Goal: Task Accomplishment & Management: Manage account settings

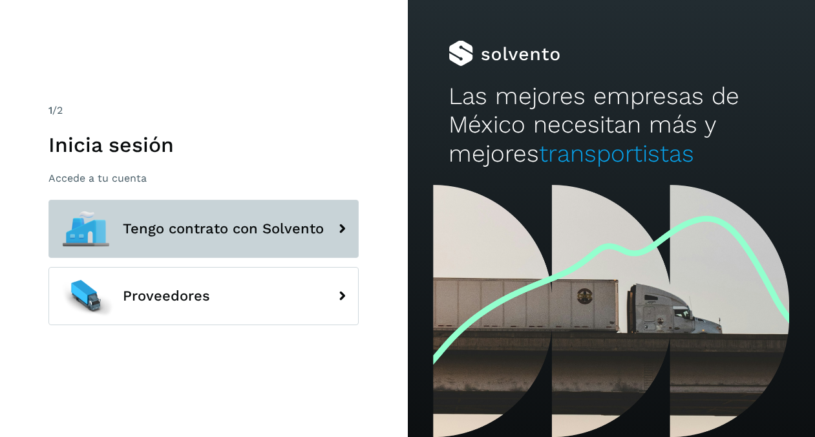
click at [238, 226] on span "Tengo contrato con Solvento" at bounding box center [223, 229] width 201 height 16
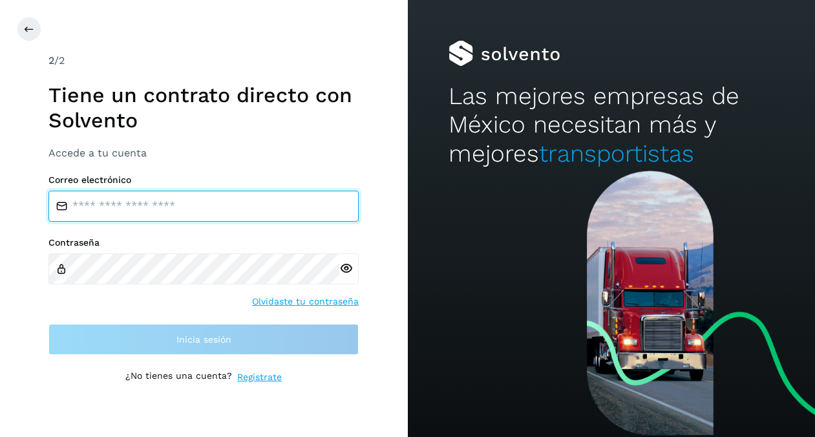
click at [160, 209] on input "email" at bounding box center [203, 206] width 310 height 31
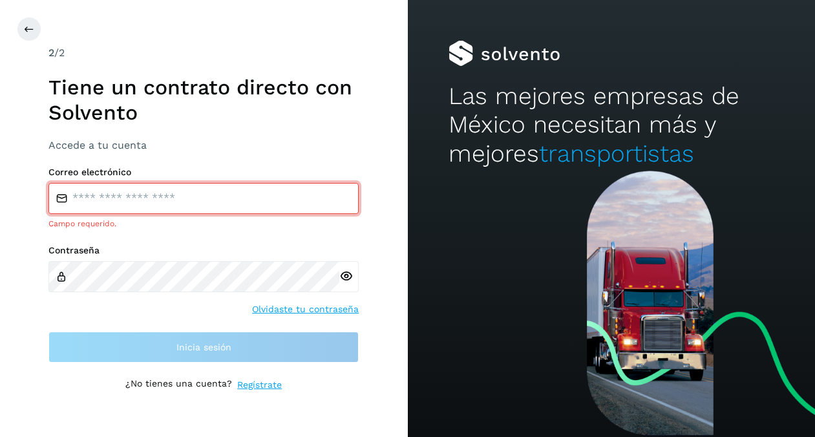
click at [189, 197] on input "email" at bounding box center [203, 198] width 310 height 31
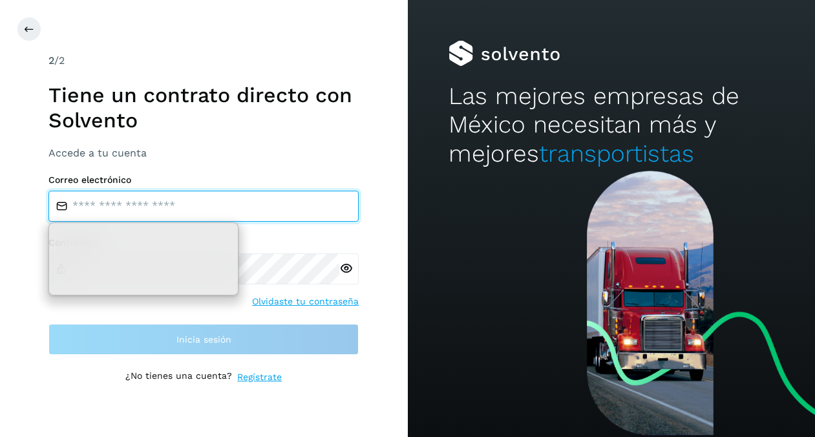
type input "**********"
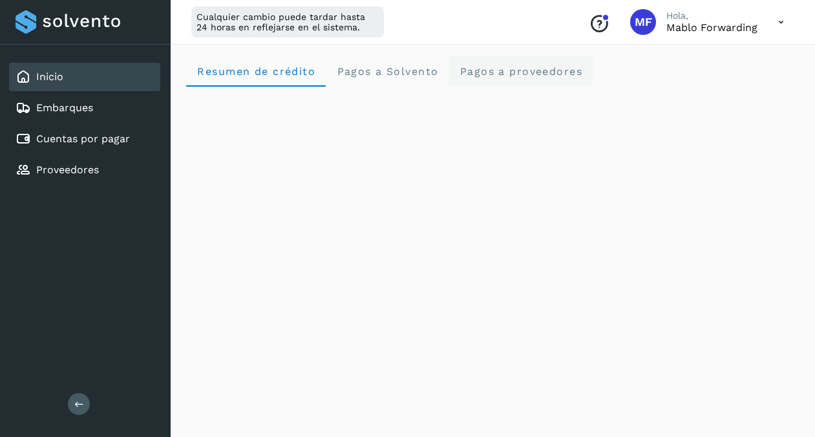
click at [515, 69] on span "Pagos a proveedores" at bounding box center [520, 71] width 123 height 12
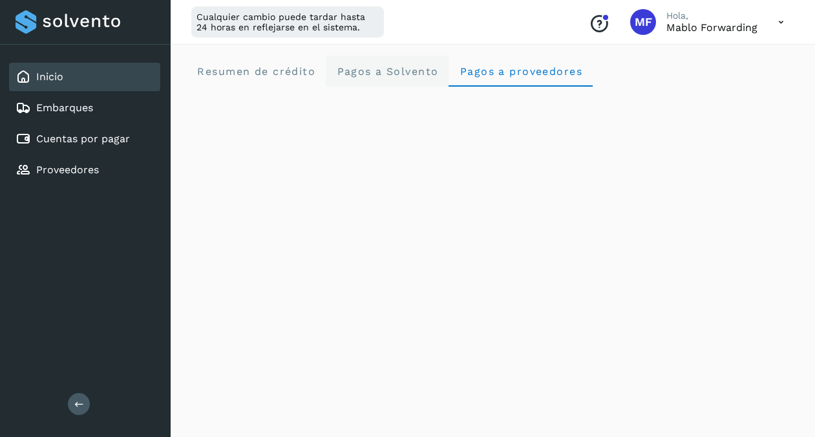
click at [355, 72] on span "Pagos a Solvento" at bounding box center [387, 71] width 102 height 12
click at [533, 70] on span "Pagos a proveedores" at bounding box center [520, 71] width 123 height 12
click at [726, 34] on div "Conoce nuestros beneficios MF [PERSON_NAME], Mablo Forwarding" at bounding box center [686, 22] width 216 height 30
click at [736, 20] on p "Hola," at bounding box center [711, 15] width 91 height 11
click at [92, 118] on div "Embarques" at bounding box center [84, 108] width 151 height 28
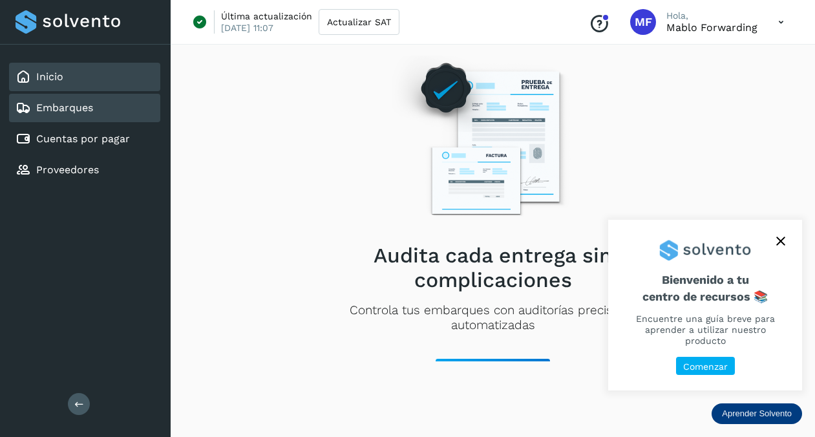
click at [64, 78] on div "Inicio" at bounding box center [84, 77] width 151 height 28
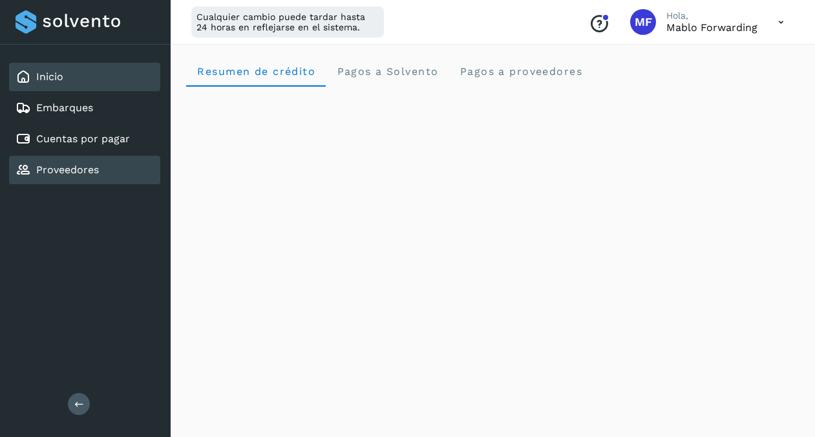
click at [95, 173] on link "Proveedores" at bounding box center [67, 170] width 63 height 12
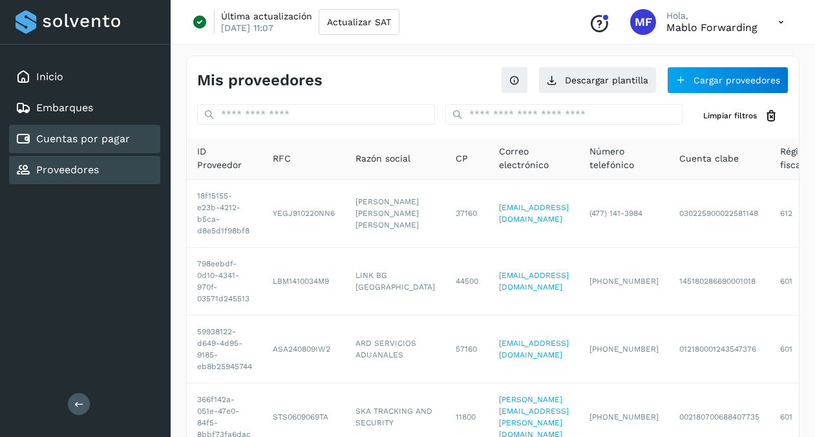
click at [89, 143] on link "Cuentas por pagar" at bounding box center [83, 138] width 94 height 12
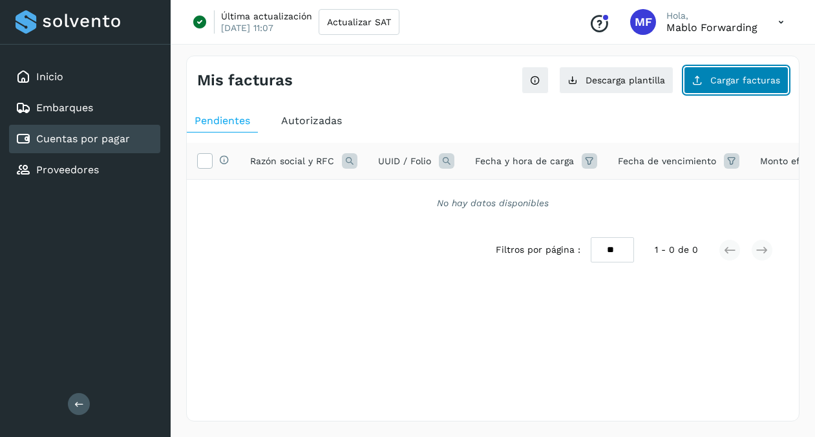
click at [734, 78] on span "Cargar facturas" at bounding box center [745, 80] width 70 height 9
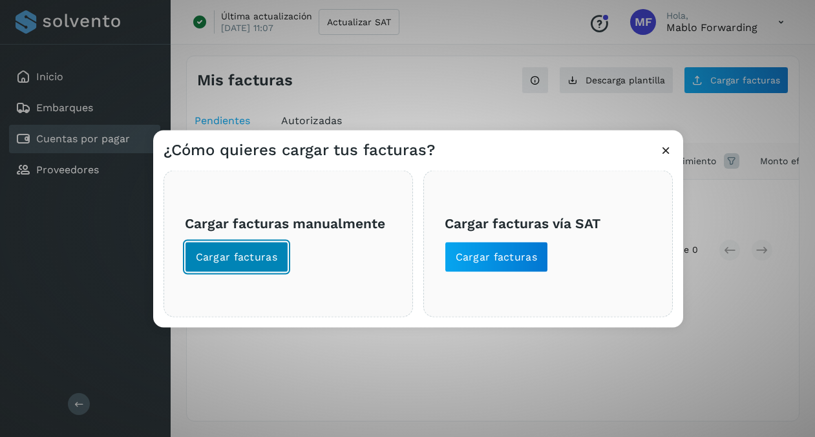
click at [273, 251] on span "Cargar facturas" at bounding box center [237, 257] width 82 height 14
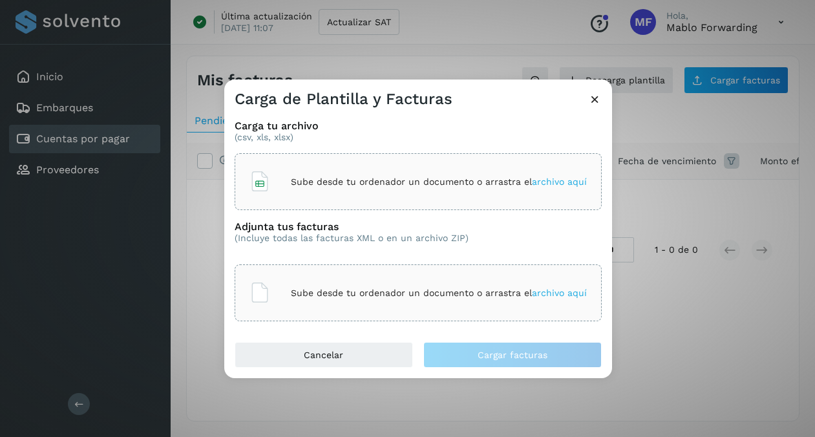
click at [413, 181] on p "Sube desde tu ordenador un documento o arrastra el archivo aquí" at bounding box center [439, 181] width 296 height 11
click at [562, 290] on span "archivo aquí" at bounding box center [559, 293] width 55 height 10
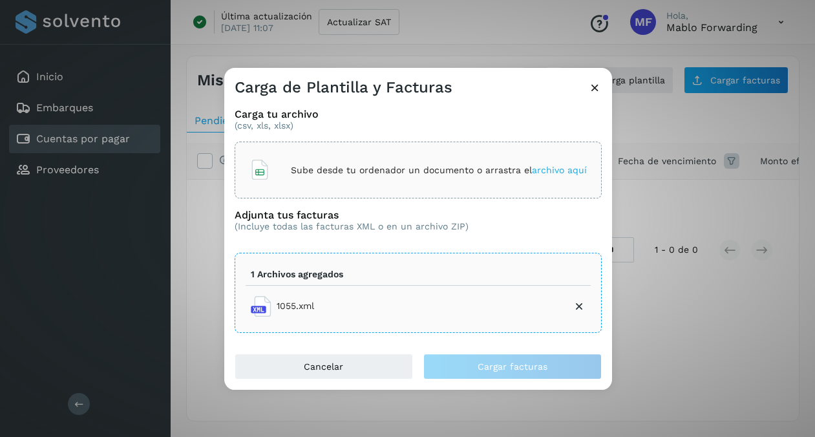
click at [551, 165] on span "archivo aquí" at bounding box center [559, 170] width 55 height 10
click at [595, 87] on icon at bounding box center [595, 88] width 14 height 14
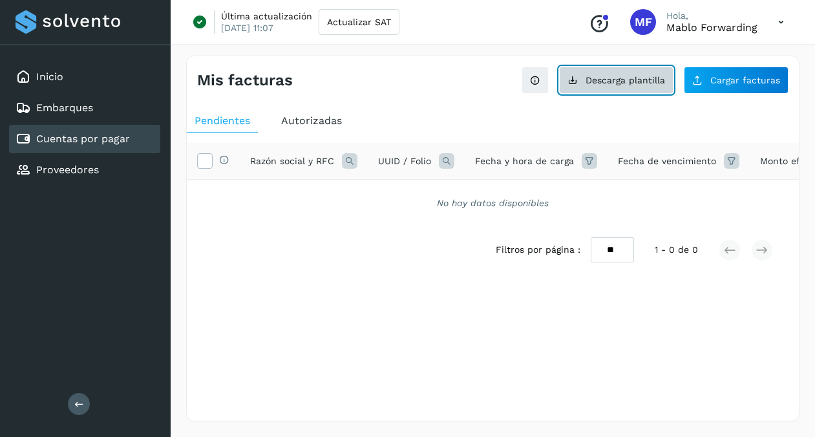
click at [638, 86] on button "Descarga plantilla" at bounding box center [616, 80] width 114 height 27
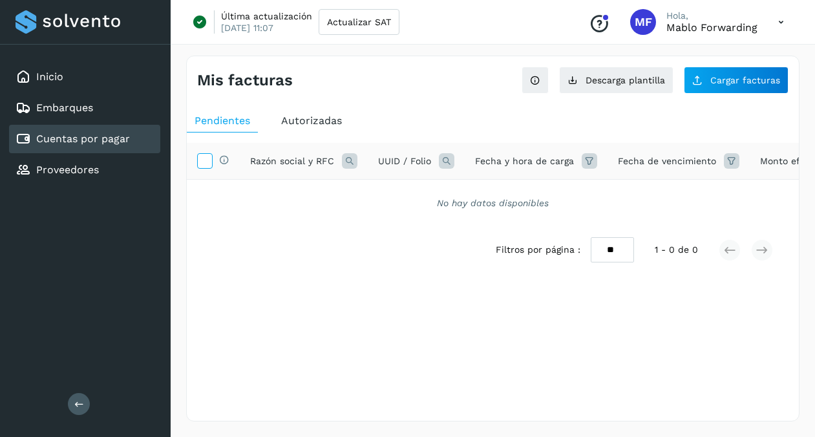
click at [207, 161] on icon at bounding box center [205, 160] width 14 height 14
click at [456, 211] on div "No hay datos disponibles" at bounding box center [493, 203] width 612 height 47
click at [316, 154] on span "Razón social y RFC" at bounding box center [292, 161] width 84 height 14
click at [344, 160] on icon at bounding box center [350, 161] width 16 height 16
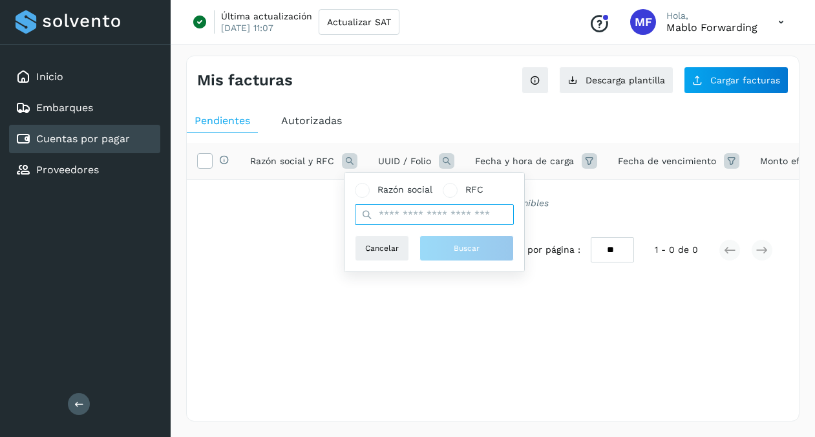
click at [385, 209] on input "text" at bounding box center [434, 214] width 159 height 21
click at [458, 194] on label "RFC" at bounding box center [463, 190] width 41 height 14
click at [450, 217] on input "text" at bounding box center [434, 214] width 159 height 21
type input "**********"
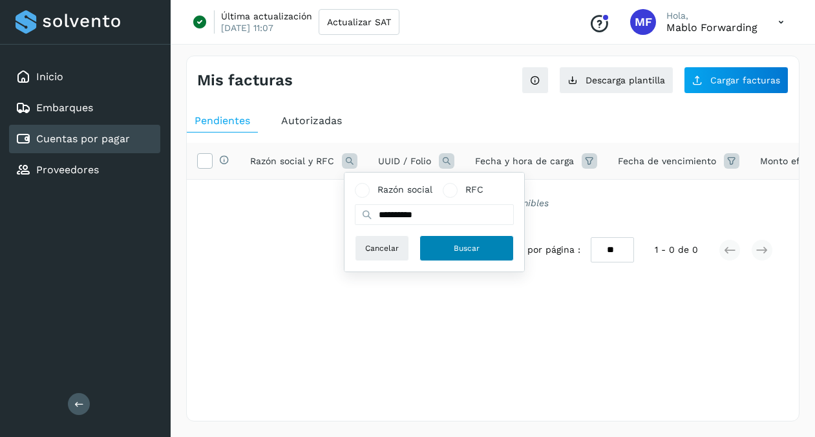
click at [453, 254] on button "Buscar" at bounding box center [466, 248] width 94 height 26
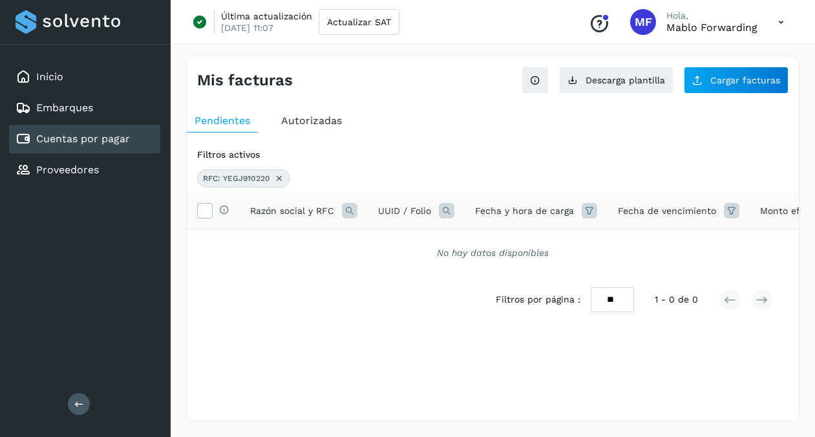
click at [275, 180] on icon at bounding box center [279, 178] width 10 height 10
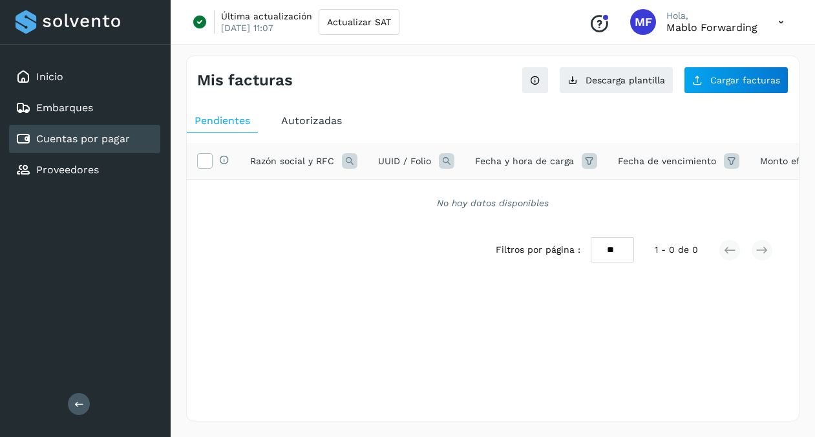
click at [229, 129] on div "Pendientes" at bounding box center [222, 120] width 71 height 23
click at [365, 23] on span "Actualizar SAT" at bounding box center [359, 21] width 64 height 9
click at [205, 157] on icon at bounding box center [205, 160] width 14 height 14
click at [206, 166] on icon at bounding box center [205, 160] width 14 height 14
click at [326, 118] on span "Autorizadas" at bounding box center [311, 120] width 61 height 12
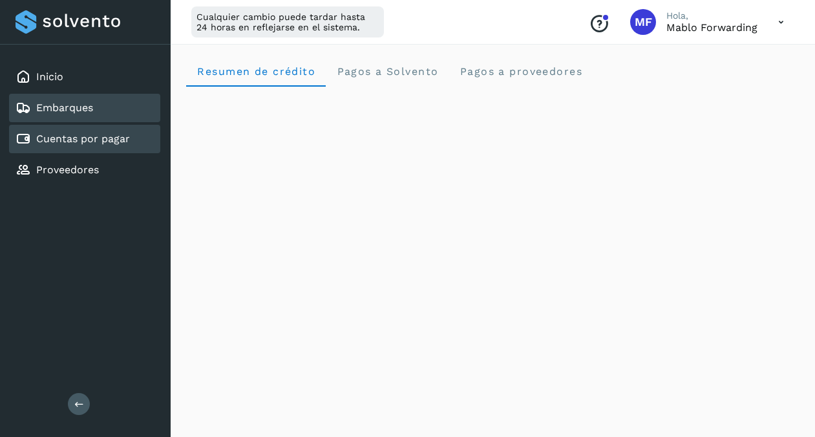
click at [66, 113] on link "Embarques" at bounding box center [64, 107] width 57 height 12
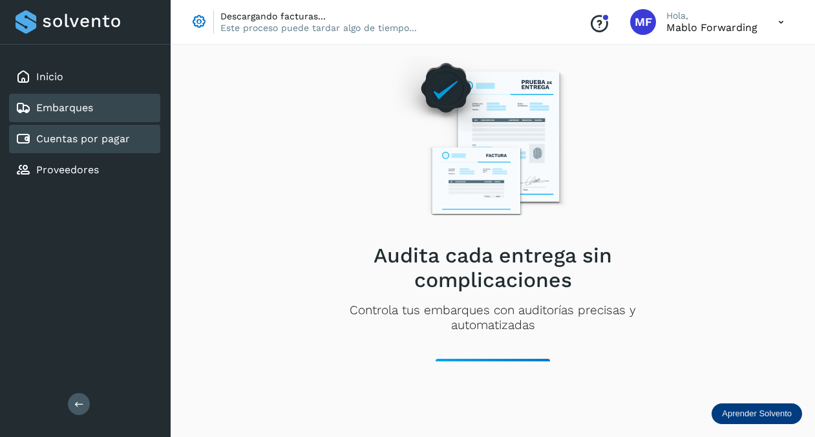
click at [76, 138] on link "Cuentas por pagar" at bounding box center [83, 138] width 94 height 12
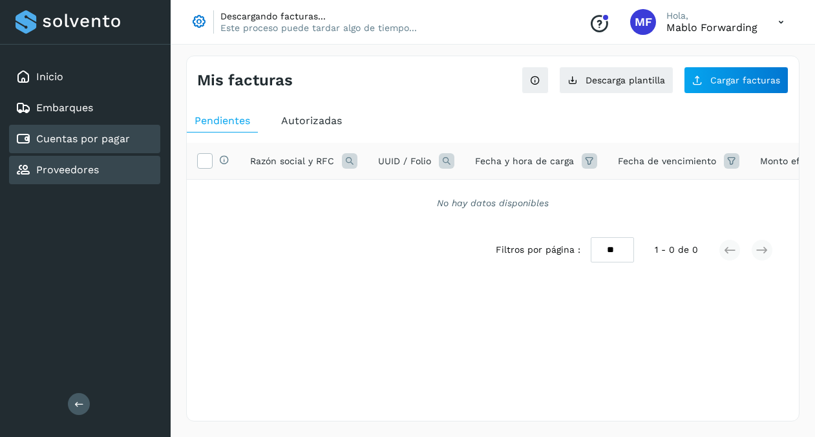
click at [86, 168] on link "Proveedores" at bounding box center [67, 170] width 63 height 12
click at [301, 32] on p "Este proceso puede tardar algo de tiempo..." at bounding box center [318, 28] width 196 height 12
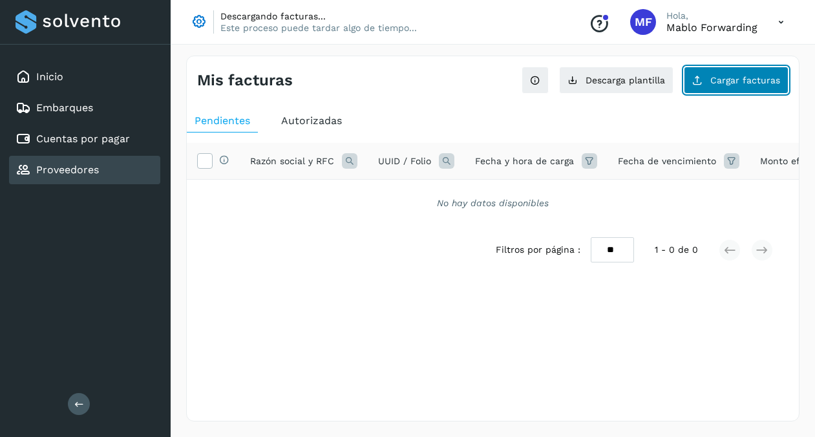
click at [753, 79] on span "Cargar facturas" at bounding box center [745, 80] width 70 height 9
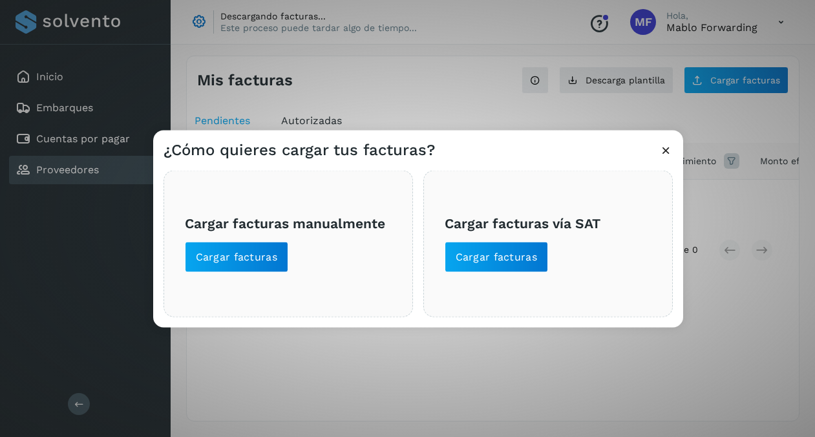
click at [507, 280] on div "Cargar facturas vía SAT Cargar facturas" at bounding box center [547, 244] width 249 height 147
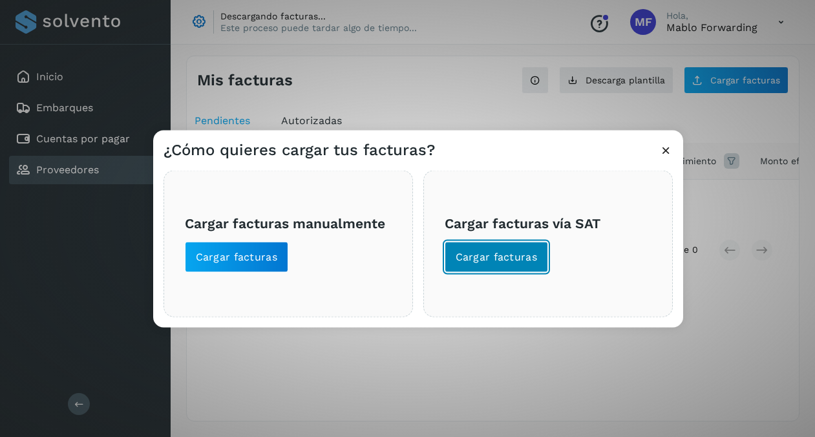
click at [498, 255] on span "Cargar facturas" at bounding box center [497, 257] width 82 height 14
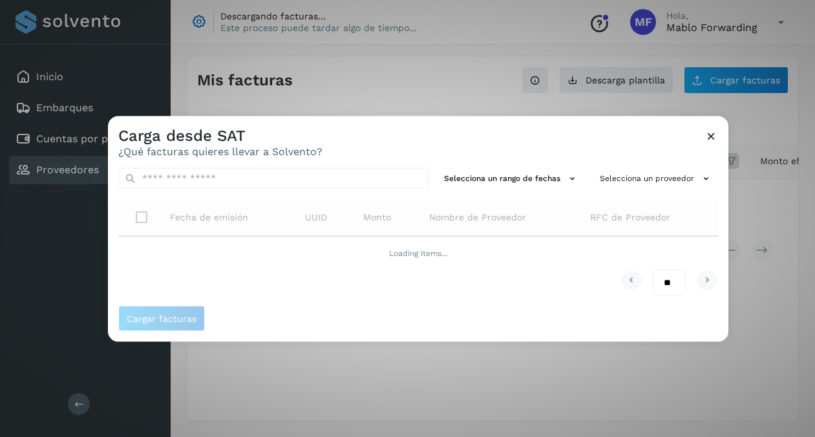
click at [498, 255] on td "Loading items..." at bounding box center [418, 253] width 600 height 34
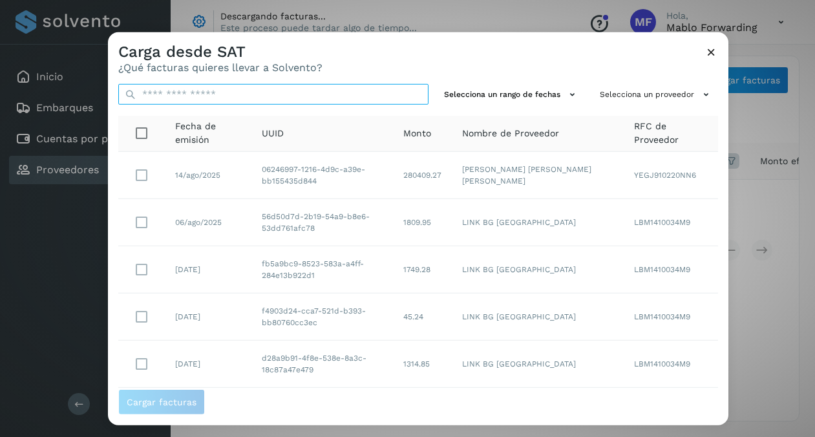
click at [271, 93] on input "text" at bounding box center [273, 94] width 310 height 21
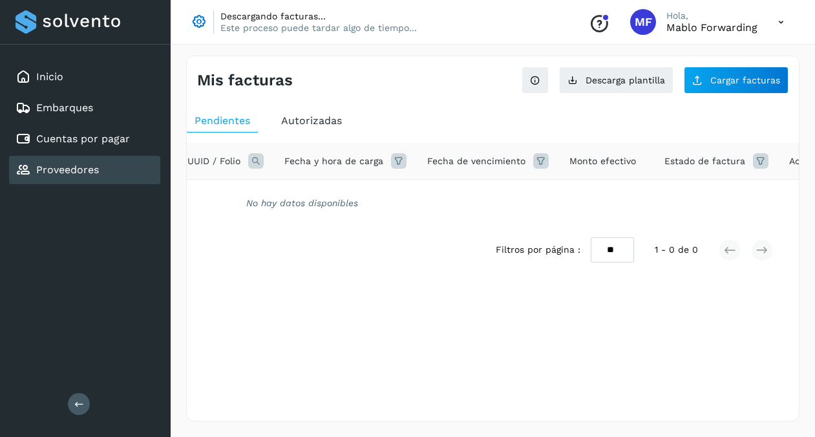
scroll to position [0, 231]
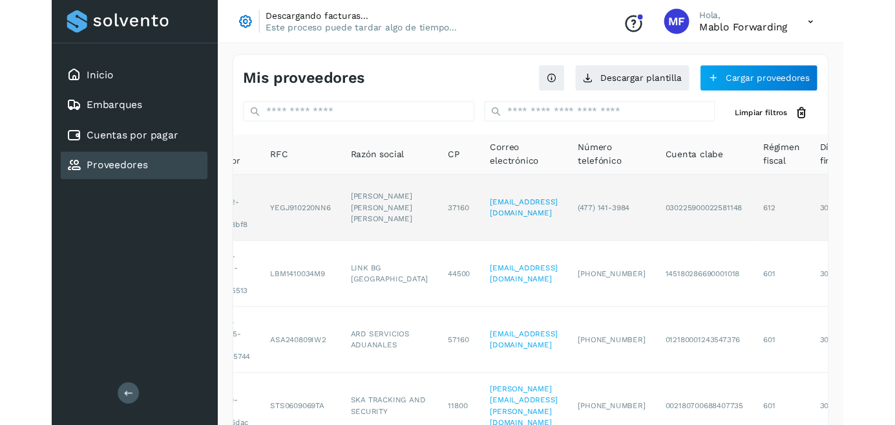
scroll to position [0, 207]
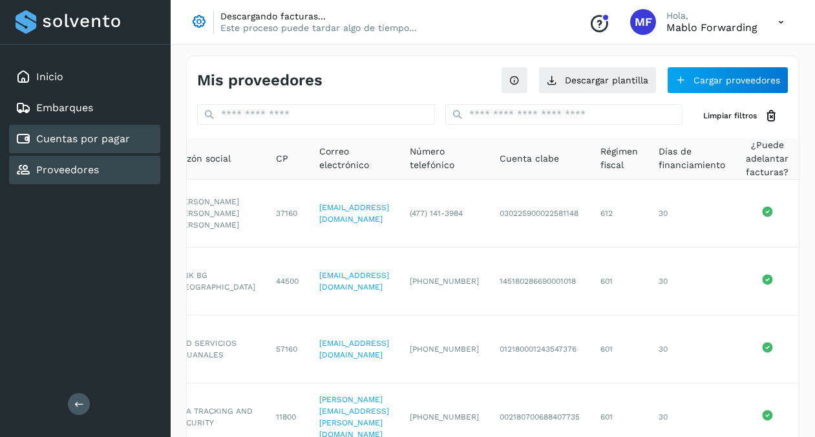
click at [86, 140] on link "Cuentas por pagar" at bounding box center [83, 138] width 94 height 12
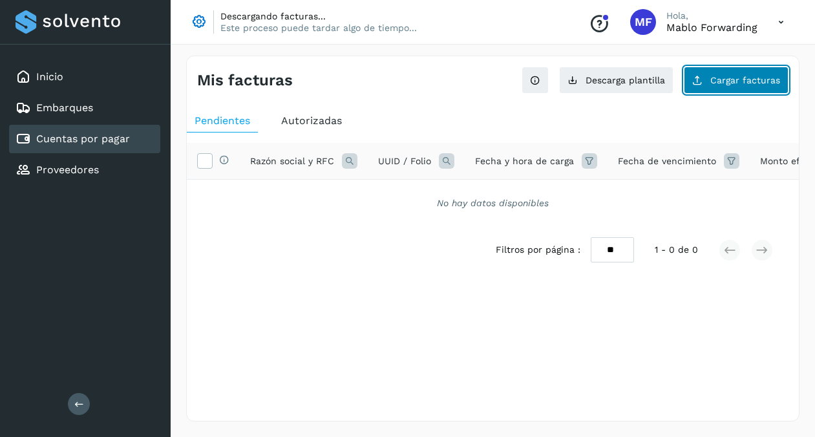
click at [735, 78] on span "Cargar facturas" at bounding box center [745, 80] width 70 height 9
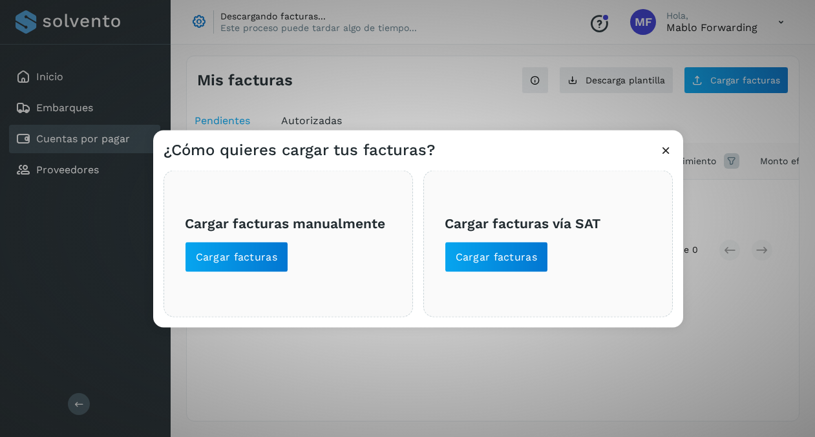
click at [552, 252] on span "Cargar facturas vía SAT Cargar facturas" at bounding box center [548, 244] width 207 height 58
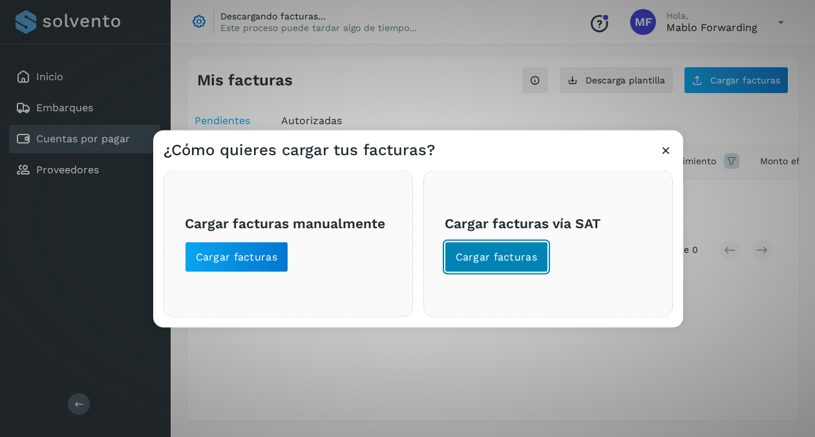
click at [507, 260] on span "Cargar facturas" at bounding box center [497, 257] width 82 height 14
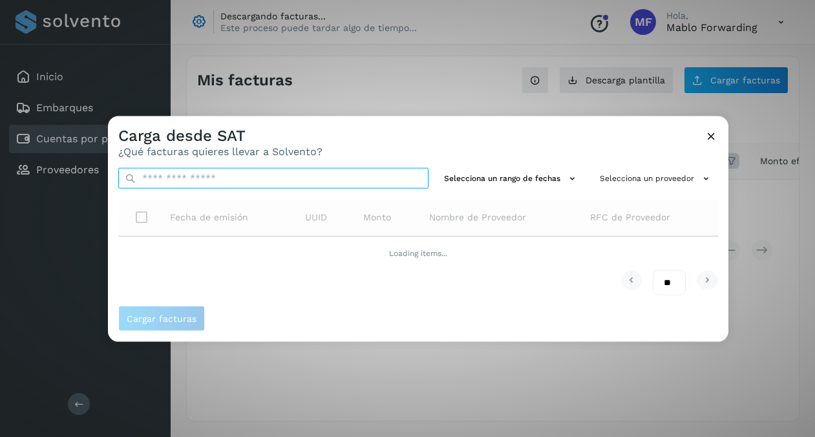
click at [301, 182] on input "text" at bounding box center [273, 178] width 310 height 21
paste input "**********"
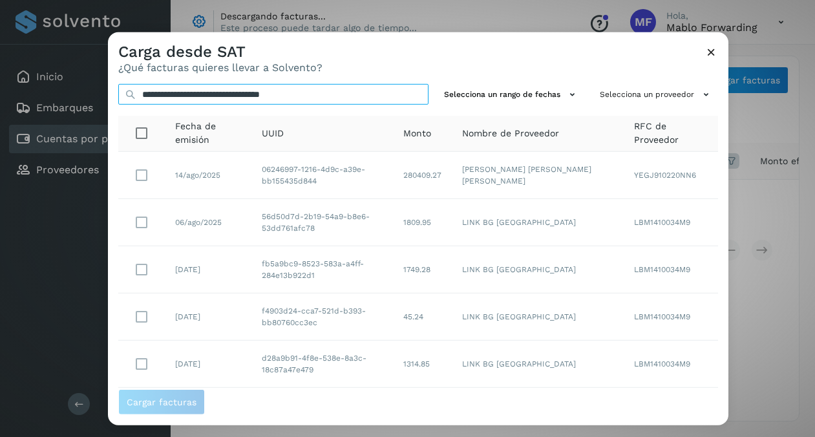
type input "**********"
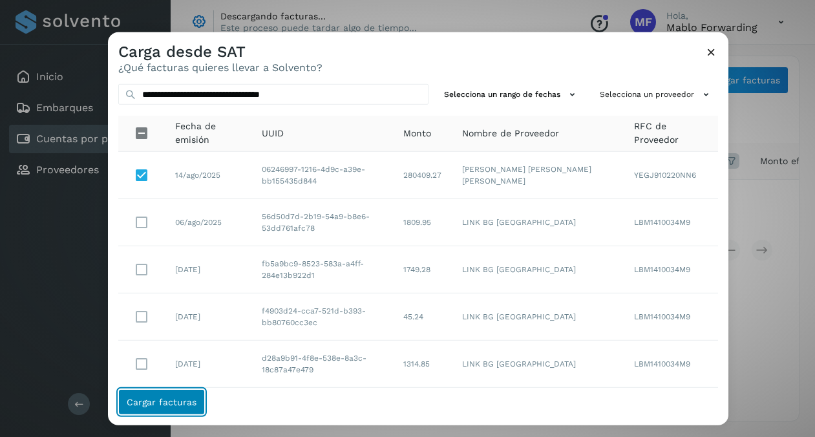
click at [177, 401] on span "Cargar facturas" at bounding box center [162, 401] width 70 height 9
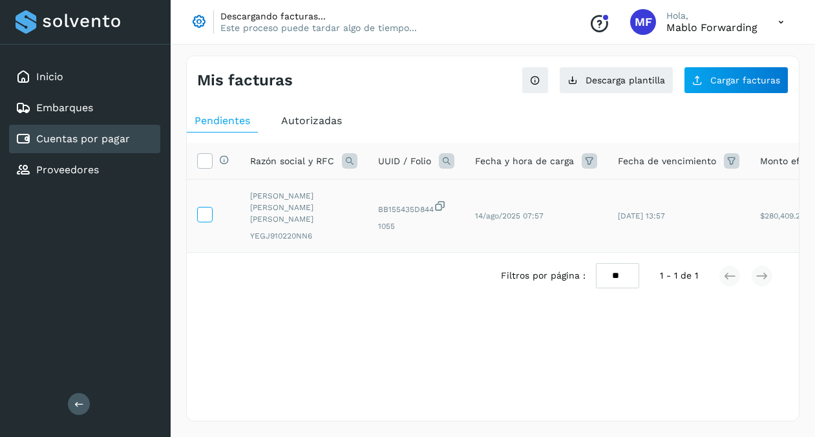
click at [202, 218] on icon at bounding box center [205, 214] width 14 height 14
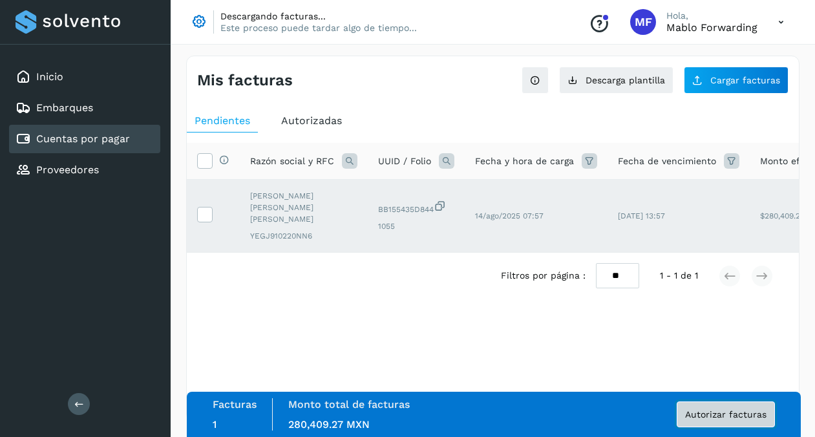
click at [728, 410] on span "Autorizar facturas" at bounding box center [725, 414] width 81 height 9
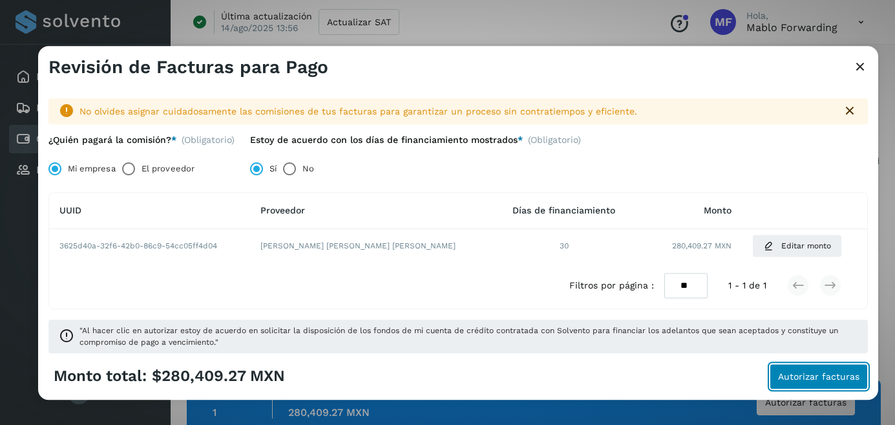
click at [788, 373] on span "Autorizar facturas" at bounding box center [818, 376] width 81 height 9
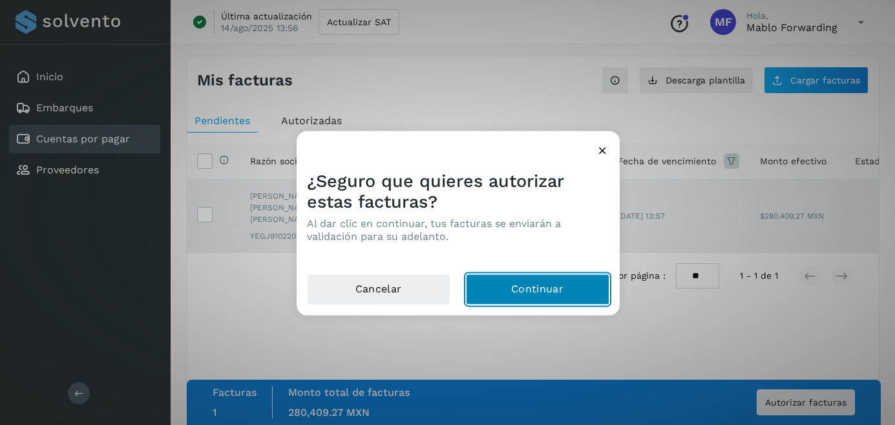
click at [546, 288] on button "Continuar" at bounding box center [537, 288] width 143 height 31
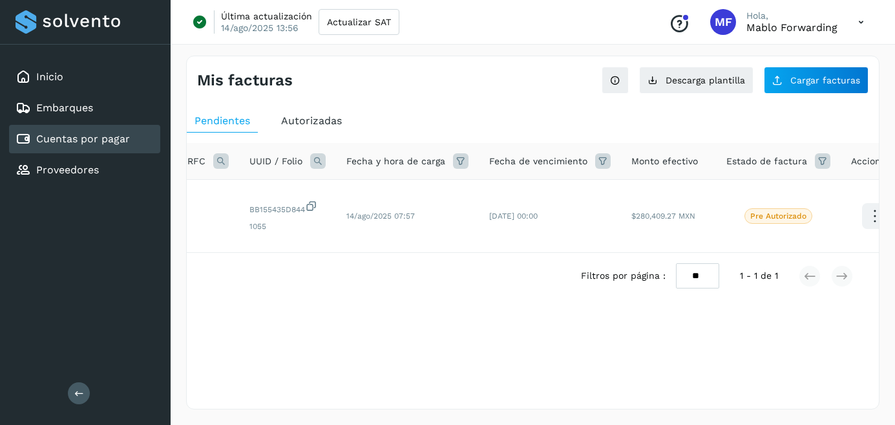
scroll to position [0, 151]
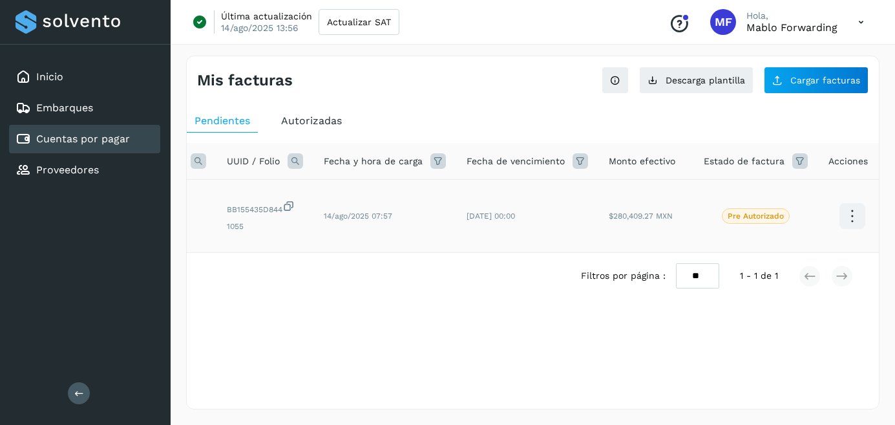
click at [814, 222] on icon at bounding box center [852, 216] width 30 height 30
click at [768, 204] on button "Ver Detalle" at bounding box center [788, 203] width 154 height 25
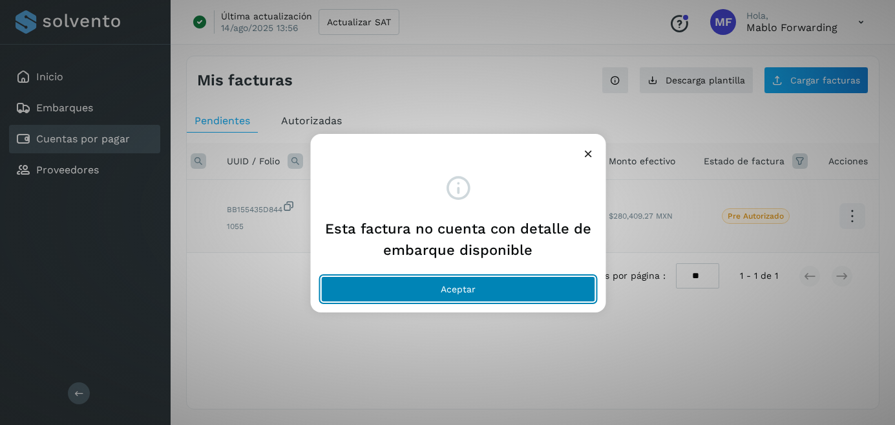
click at [545, 290] on button "Aceptar" at bounding box center [458, 289] width 275 height 26
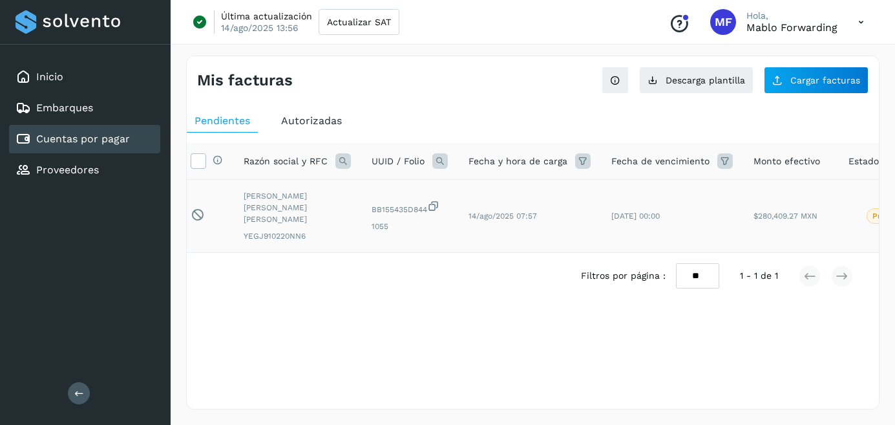
scroll to position [0, 0]
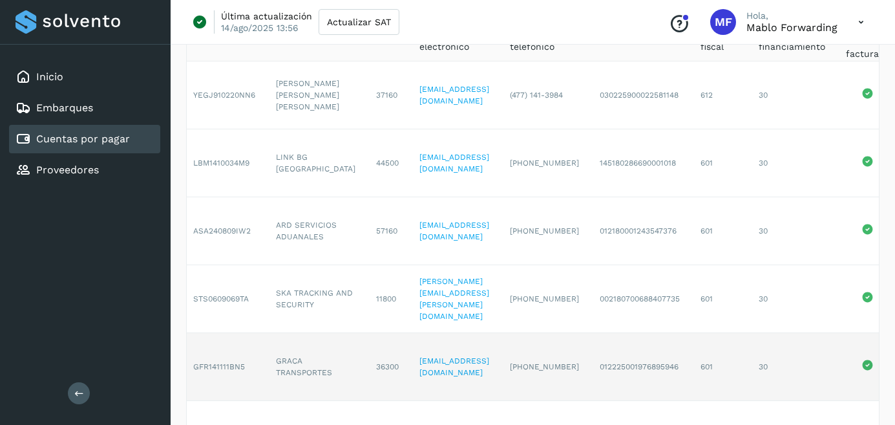
scroll to position [0, 127]
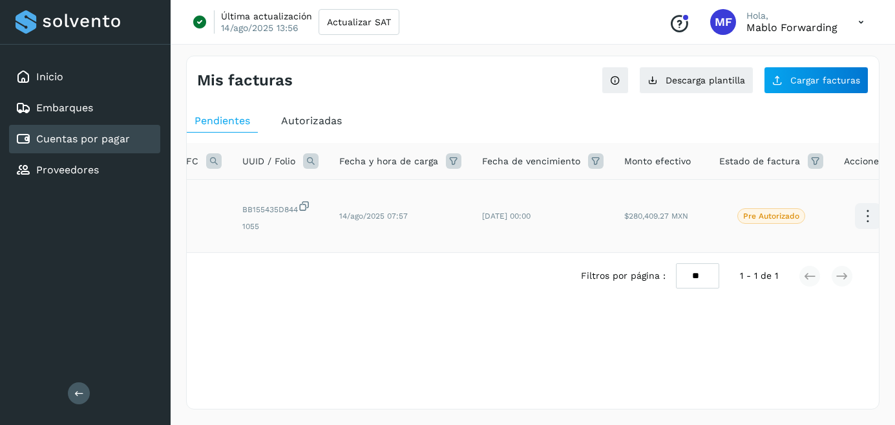
scroll to position [0, 151]
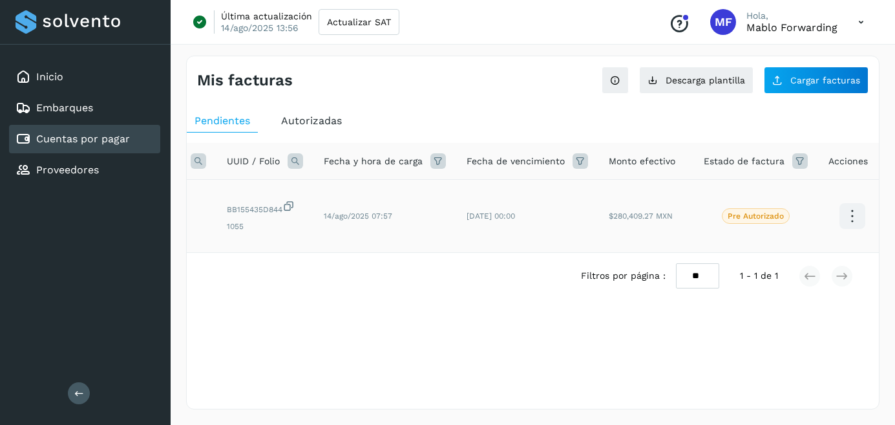
click at [814, 213] on icon at bounding box center [852, 216] width 30 height 30
click at [712, 342] on div at bounding box center [447, 212] width 895 height 425
click at [534, 343] on div "Pendientes Autorizadas Selecciona todas las facturas disponibles para autorizac…" at bounding box center [533, 225] width 692 height 242
